Goal: Entertainment & Leisure: Browse casually

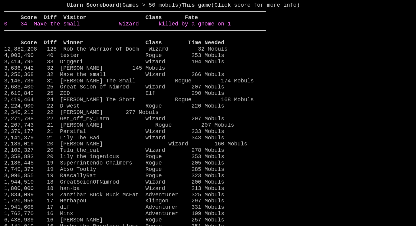
click at [223, 27] on link "0 34 Maxe the small Wizard killed by a gnome on 1" at bounding box center [117, 24] width 227 height 6
